Goal: Navigation & Orientation: Understand site structure

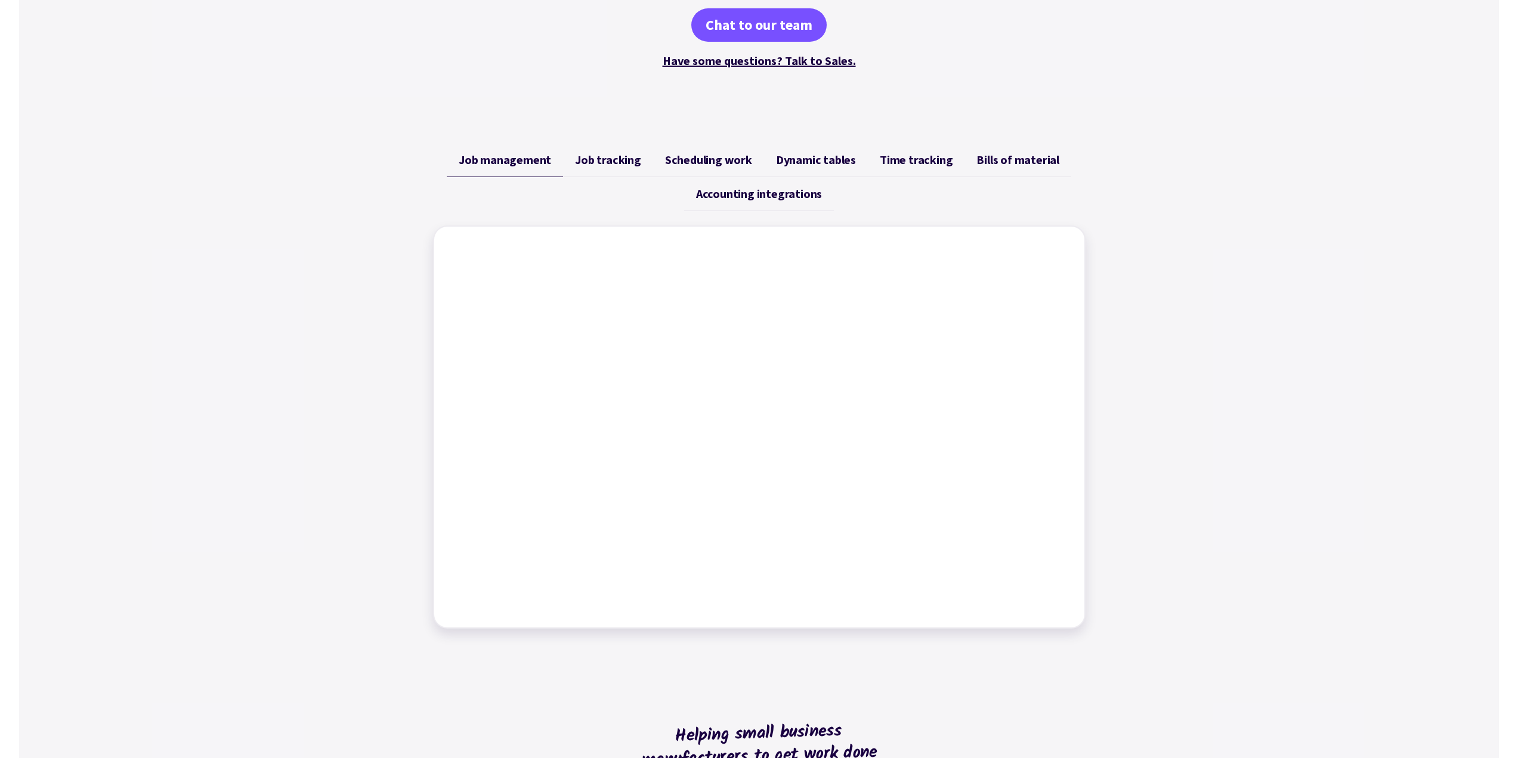
click at [605, 162] on span "Job tracking" at bounding box center [608, 160] width 66 height 14
click at [527, 168] on link "Job management" at bounding box center [505, 160] width 116 height 34
click at [1271, 388] on div "Job management Job tracking Scheduling work Dynamic tables Time tracking Bills …" at bounding box center [759, 386] width 1480 height 514
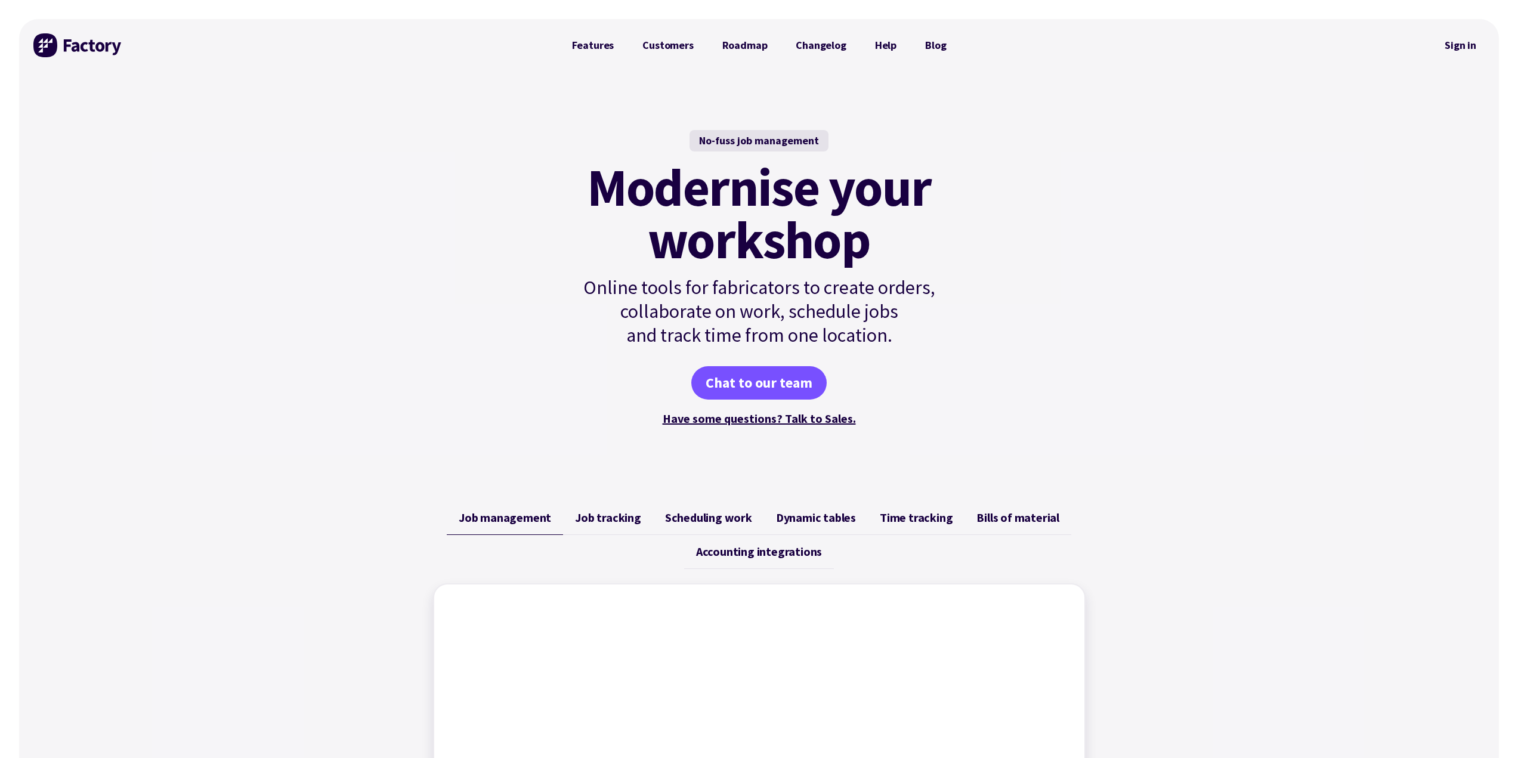
click at [588, 524] on span "Job tracking" at bounding box center [608, 518] width 66 height 14
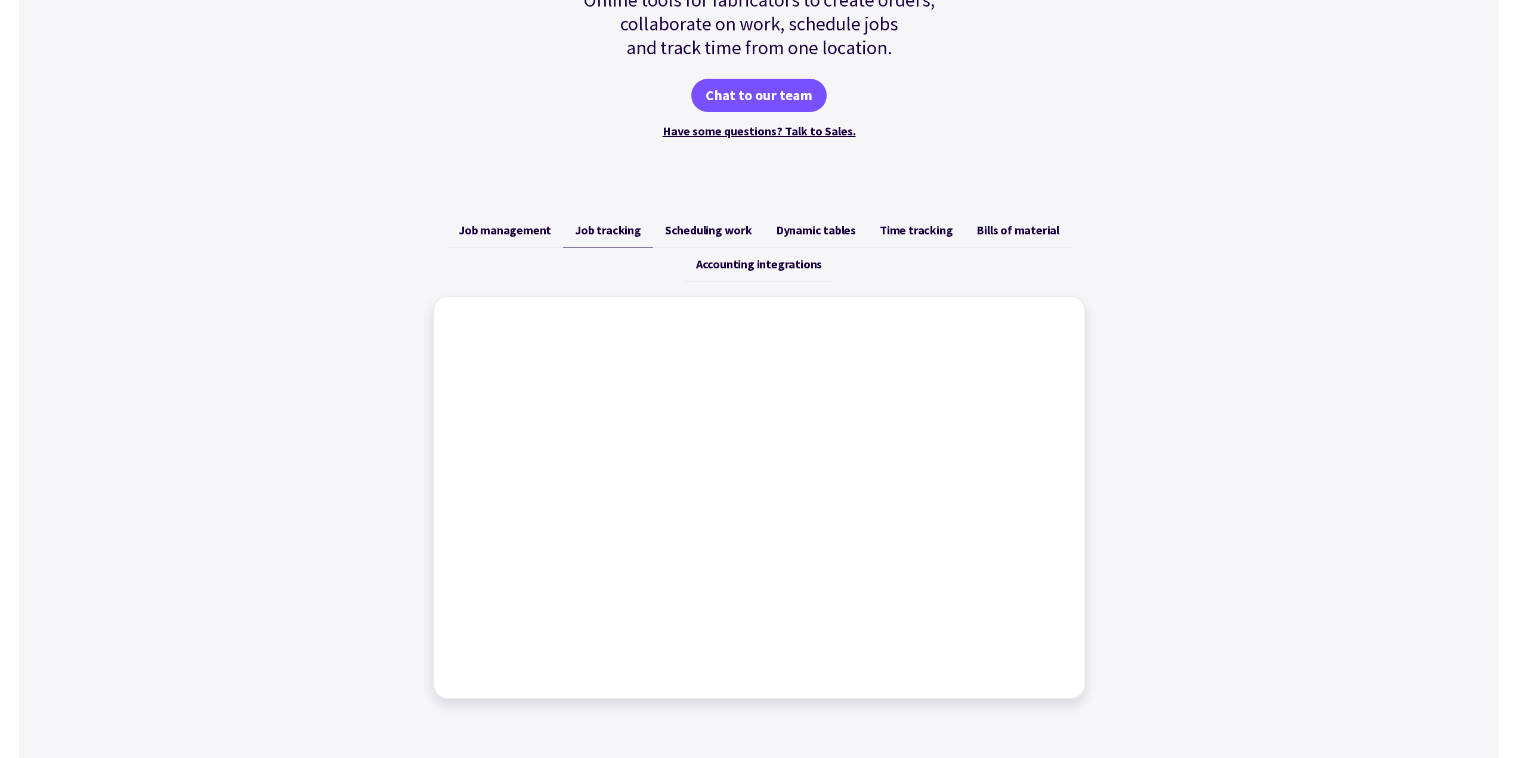
scroll to position [418, 0]
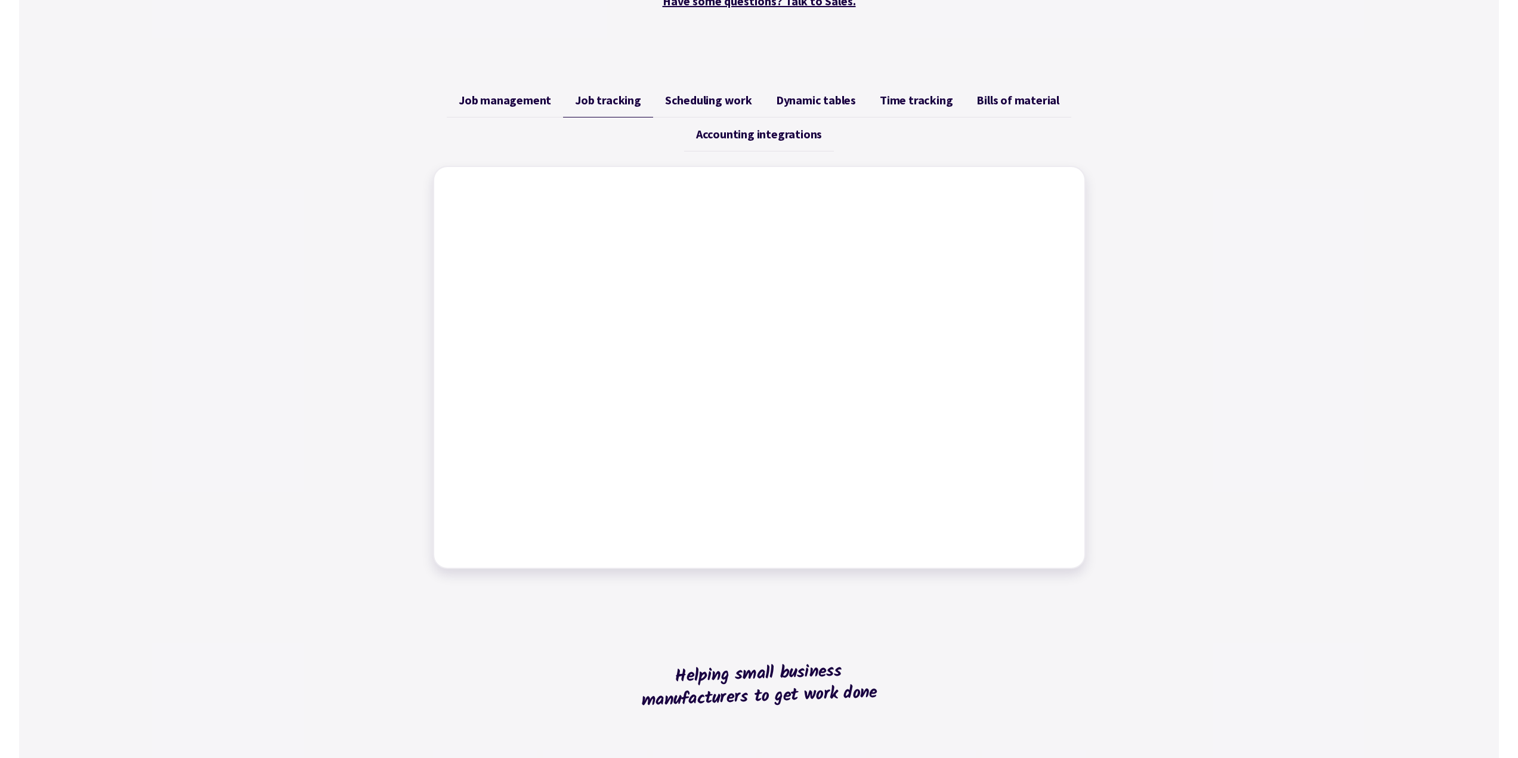
click at [698, 103] on span "Scheduling work" at bounding box center [708, 100] width 87 height 14
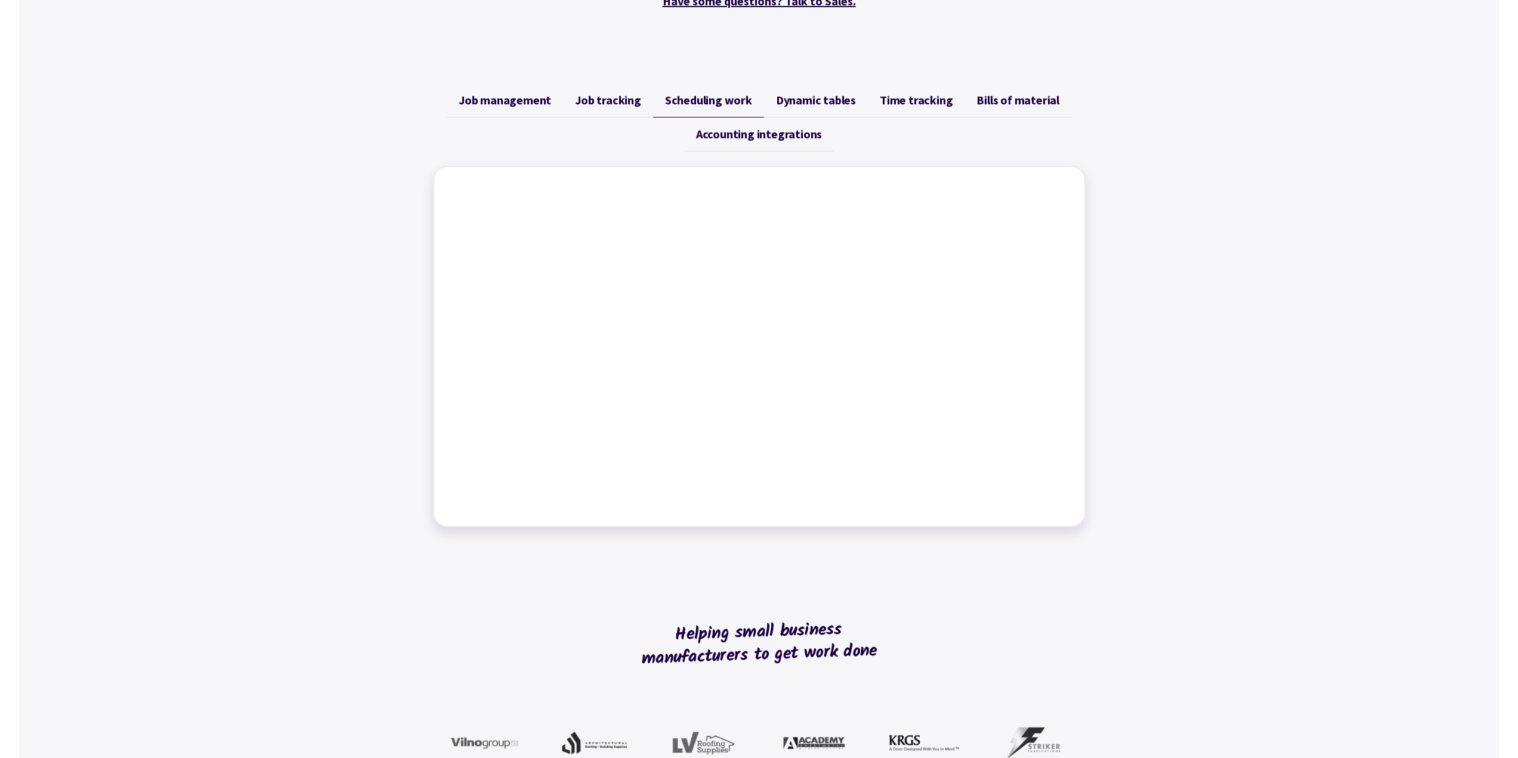
drag, startPoint x: 823, startPoint y: 99, endPoint x: 832, endPoint y: 100, distance: 8.4
click at [824, 99] on span "Dynamic tables" at bounding box center [816, 100] width 80 height 14
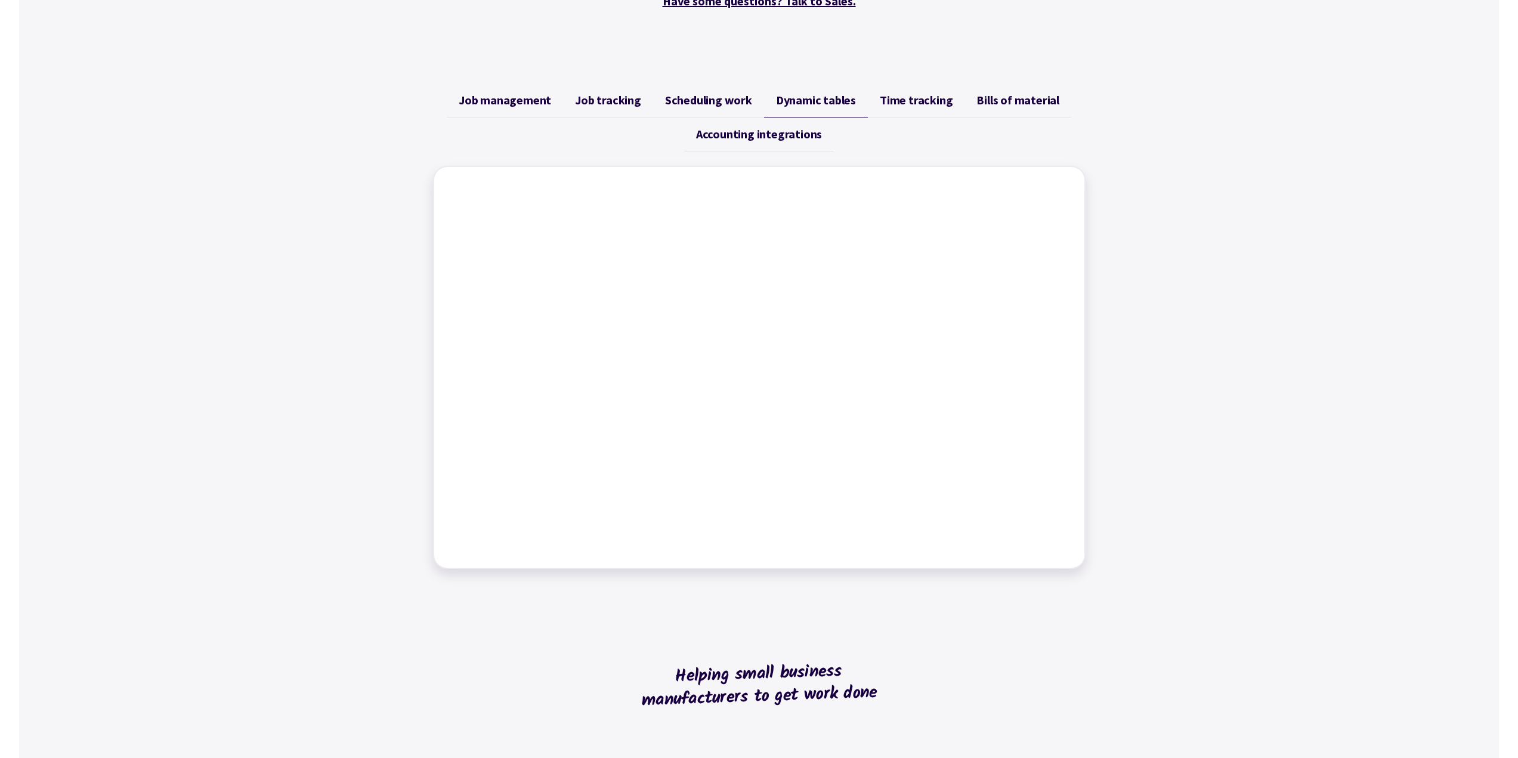
click at [908, 100] on span "Time tracking" at bounding box center [916, 100] width 73 height 14
click at [1007, 99] on span "Bills of material" at bounding box center [1017, 100] width 83 height 14
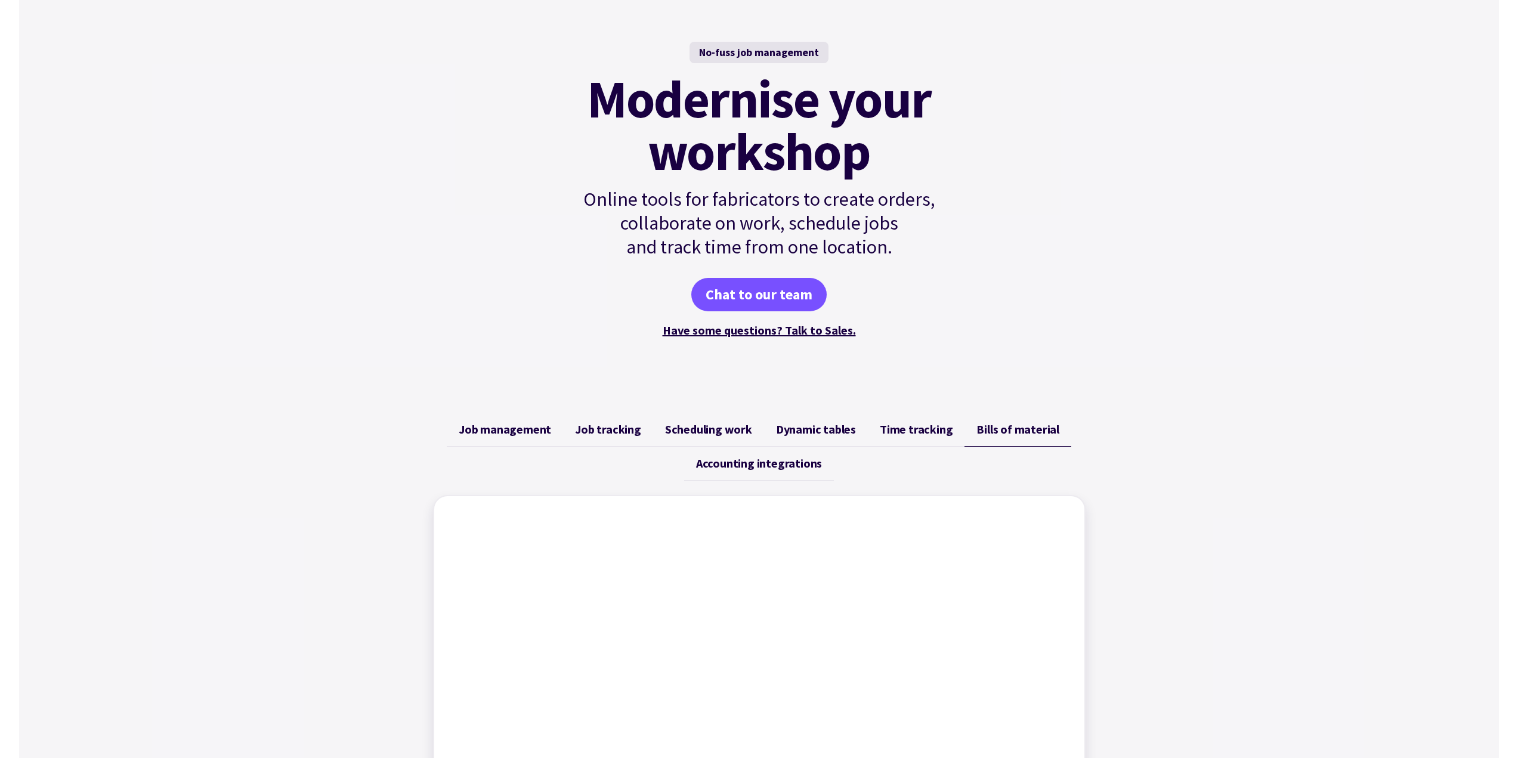
scroll to position [0, 0]
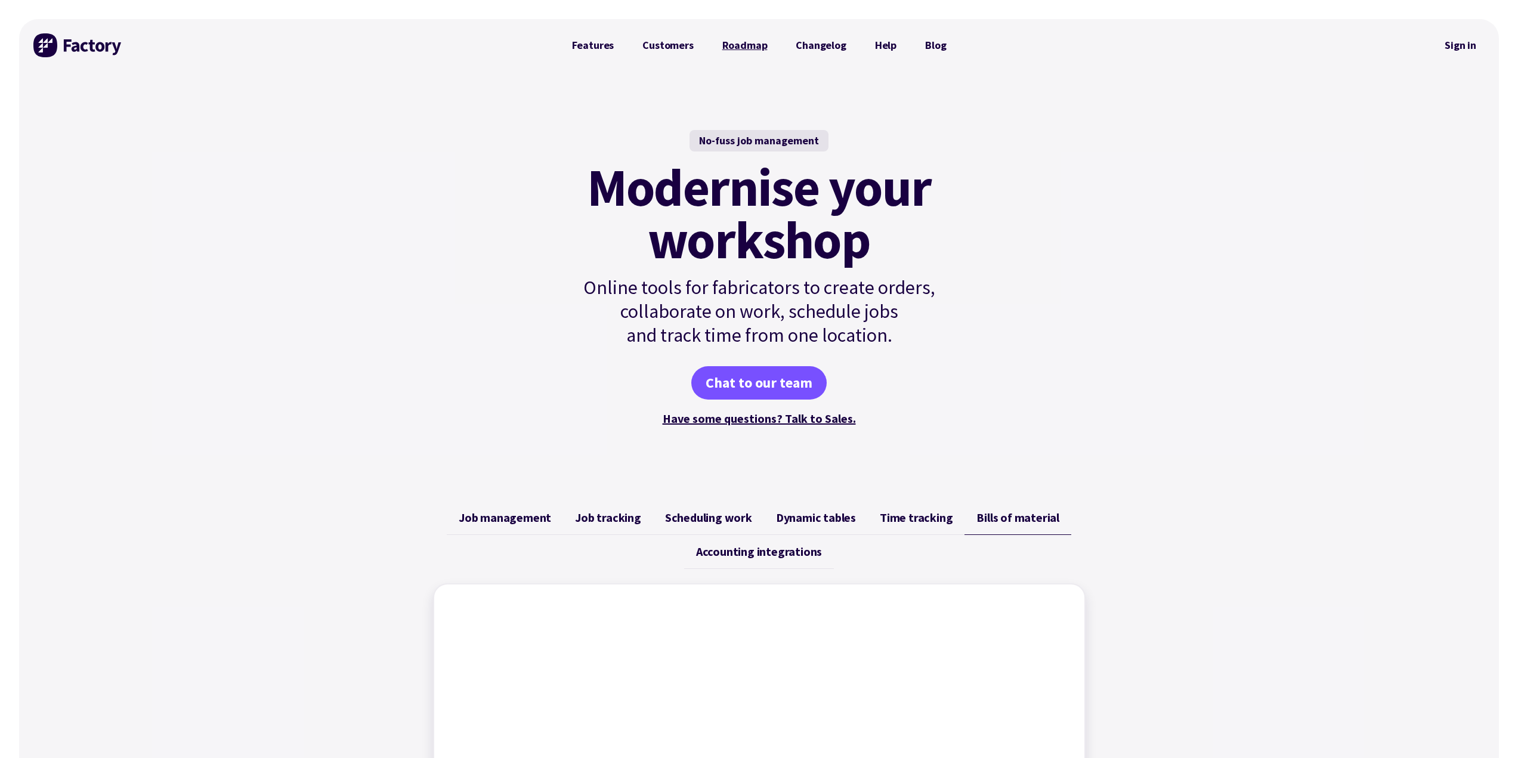
click at [758, 42] on link "Roadmap" at bounding box center [745, 45] width 74 height 24
